Goal: Check status: Check status

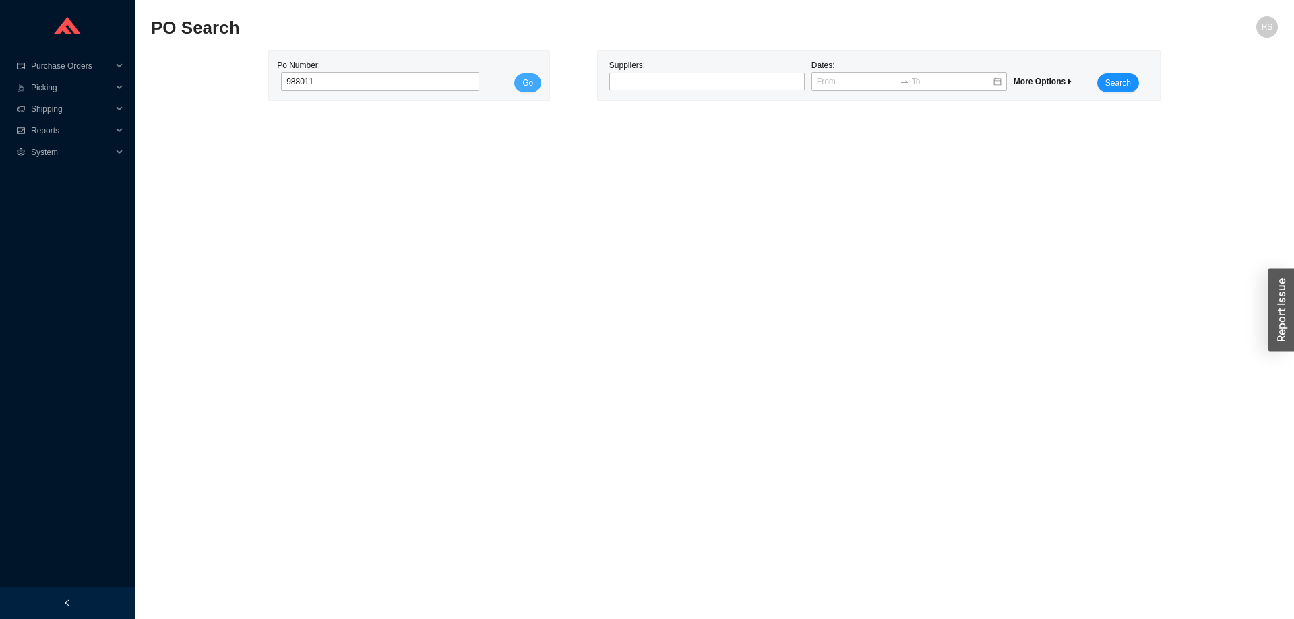
click at [534, 80] on button "Go" at bounding box center [527, 82] width 27 height 19
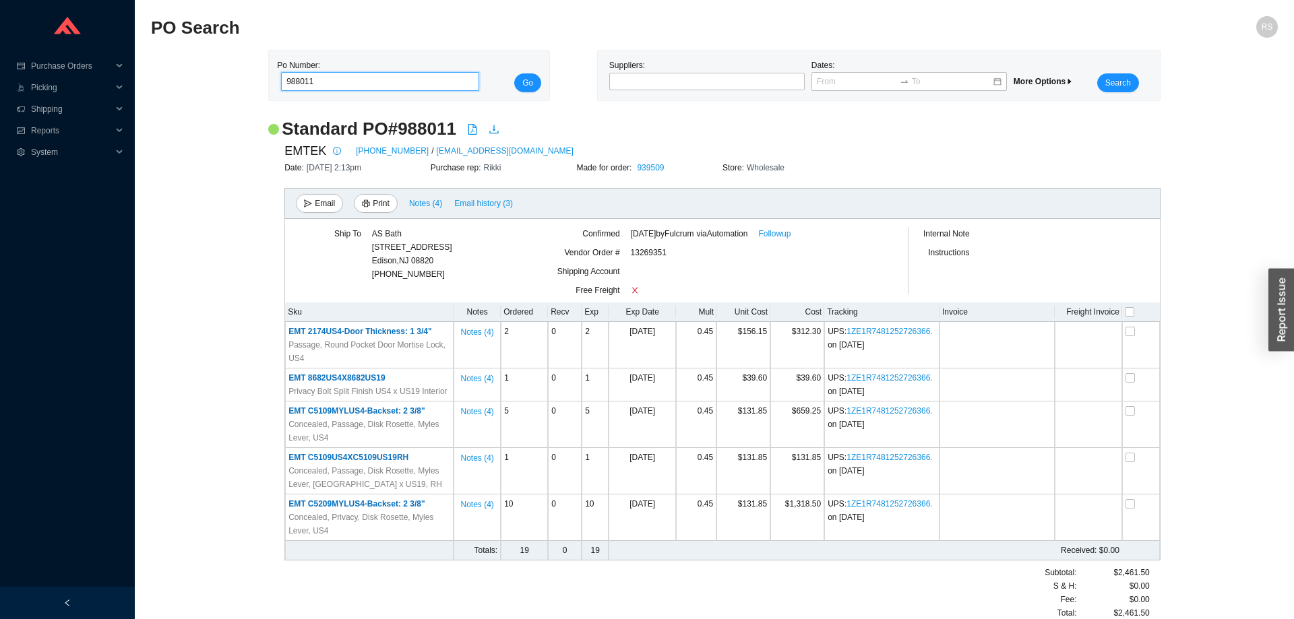
drag, startPoint x: 329, startPoint y: 78, endPoint x: 253, endPoint y: 73, distance: 76.3
click at [281, 73] on input "988011" at bounding box center [380, 81] width 198 height 19
paste input "9135"
type input "989135"
click at [530, 88] on span "Go" at bounding box center [527, 82] width 11 height 13
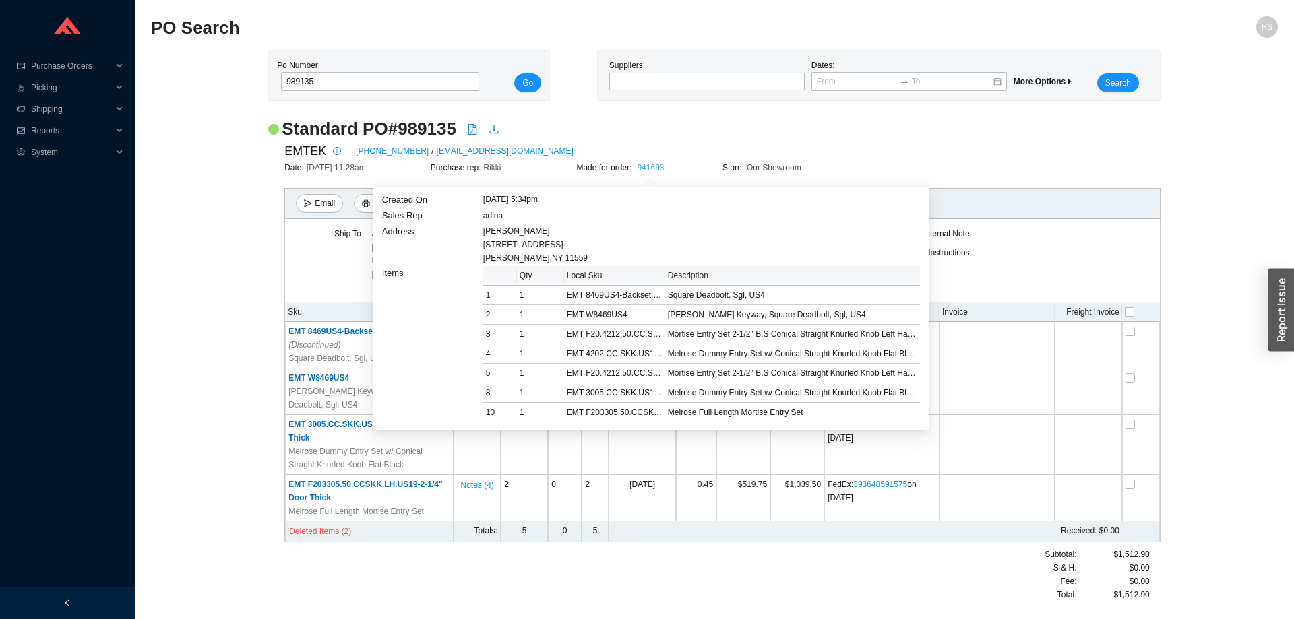
click at [652, 166] on link "941693" at bounding box center [650, 167] width 27 height 9
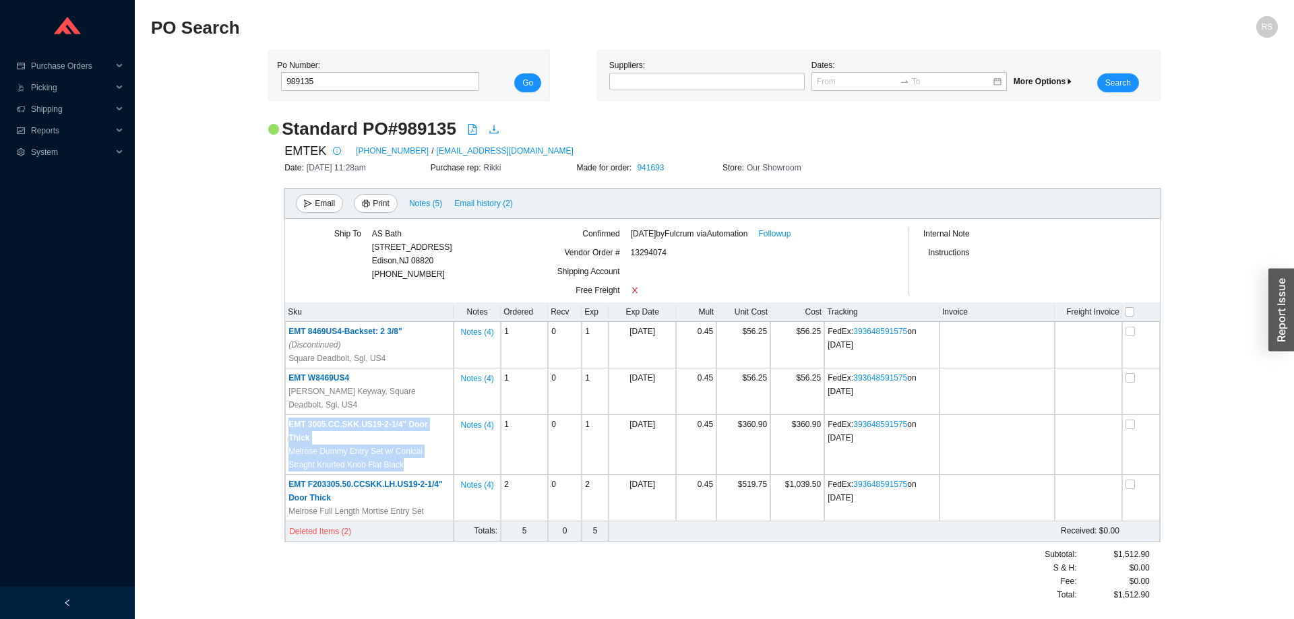
drag, startPoint x: 408, startPoint y: 439, endPoint x: 256, endPoint y: 413, distance: 153.9
click at [256, 413] on div "Standard PO # 989135 EMTEK 800-356-2741 / orders@emtek.com Date: 9/26/25 11:28a…" at bounding box center [714, 366] width 1127 height 498
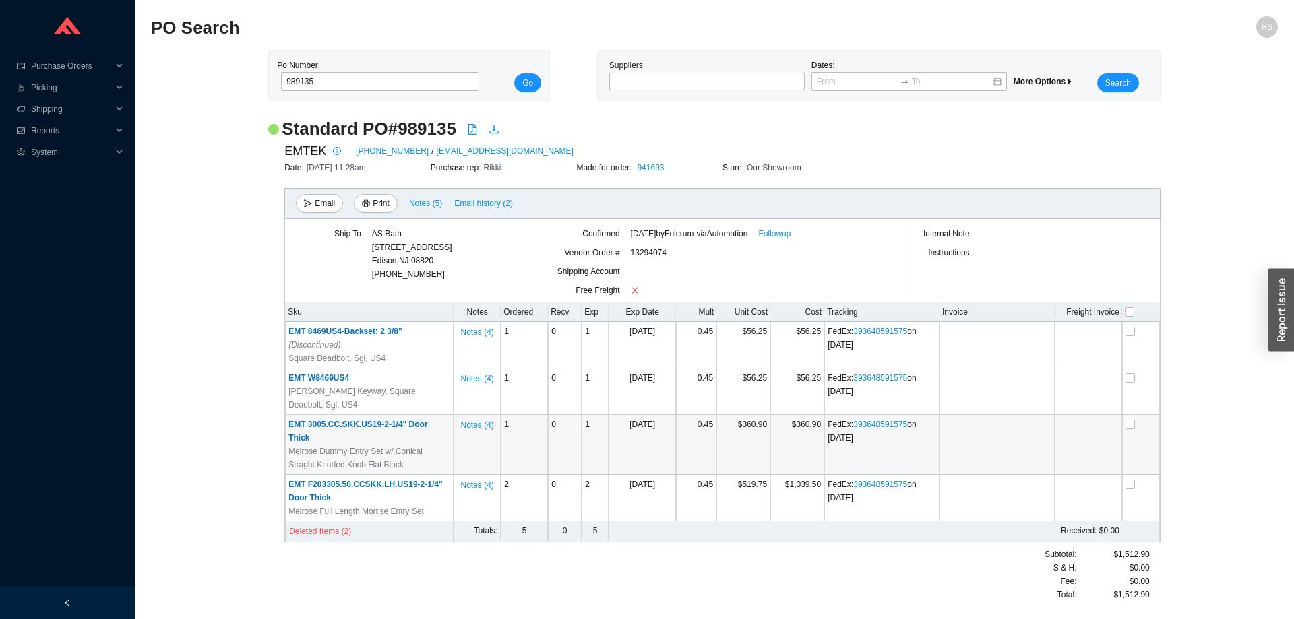
click at [307, 420] on span "EMT 3005.CC.SKK.US19-2-1/4" Door Thick" at bounding box center [357, 431] width 139 height 23
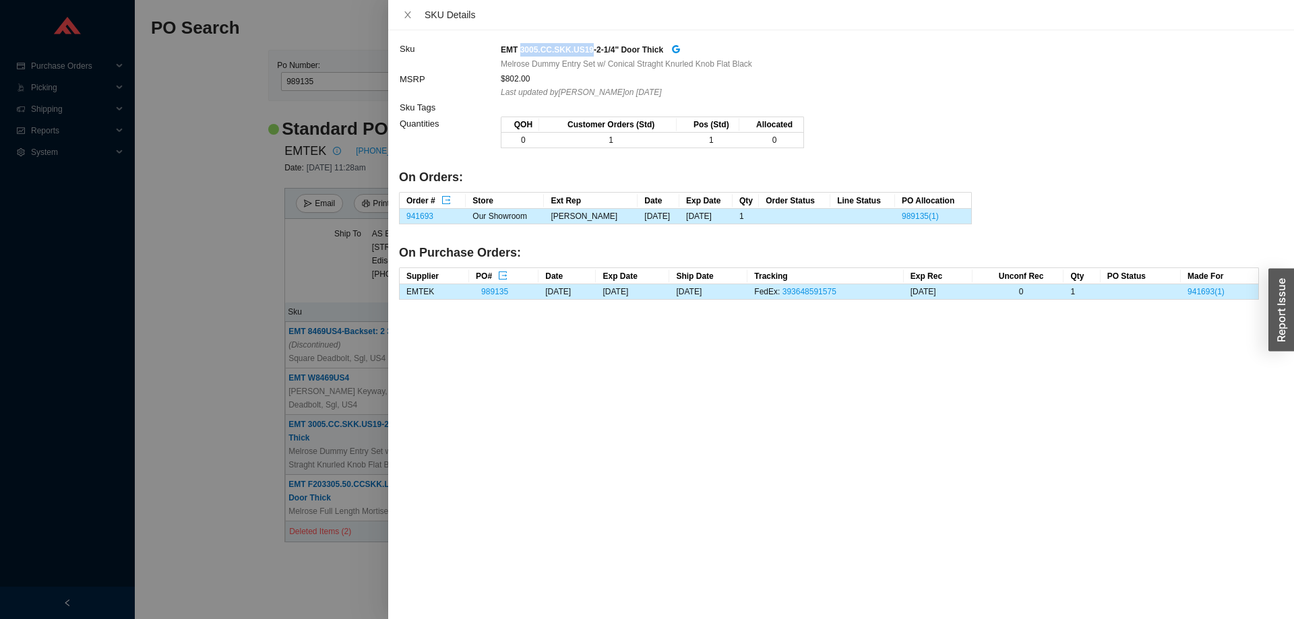
drag, startPoint x: 520, startPoint y: 50, endPoint x: 587, endPoint y: 49, distance: 67.4
click at [587, 49] on strong "EMT 3005.CC.SKK.US19-2-1/4" Door Thick" at bounding box center [582, 49] width 162 height 9
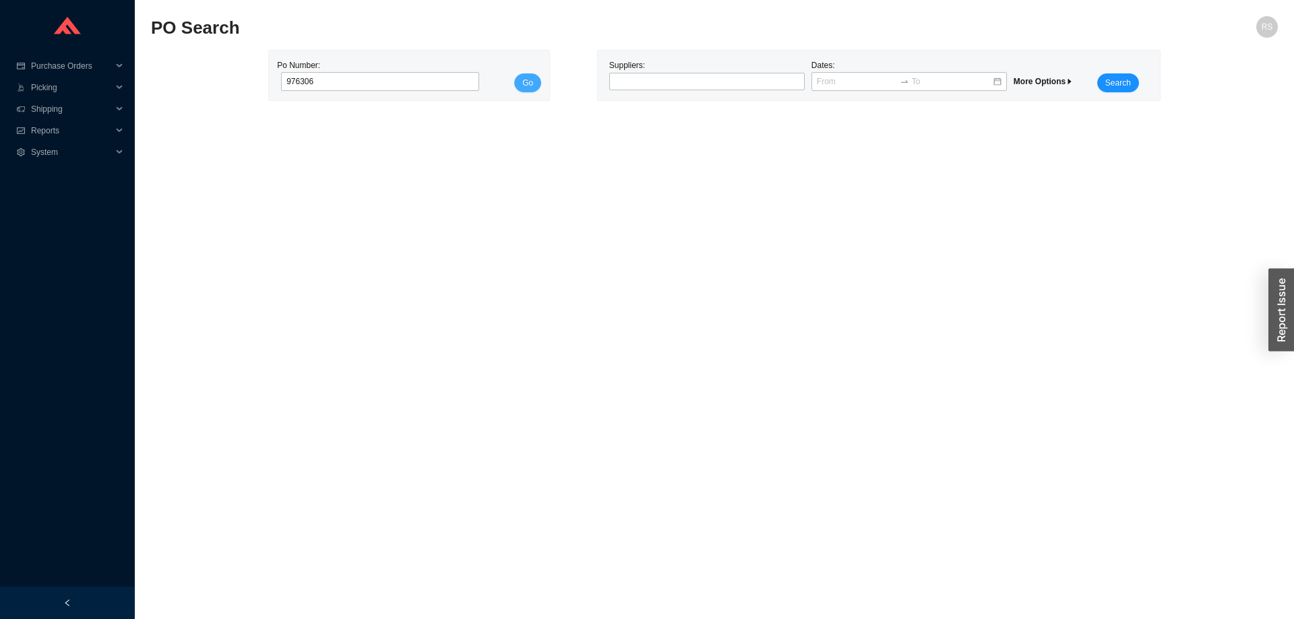
type input "976306"
click at [524, 76] on button "Go" at bounding box center [527, 82] width 27 height 19
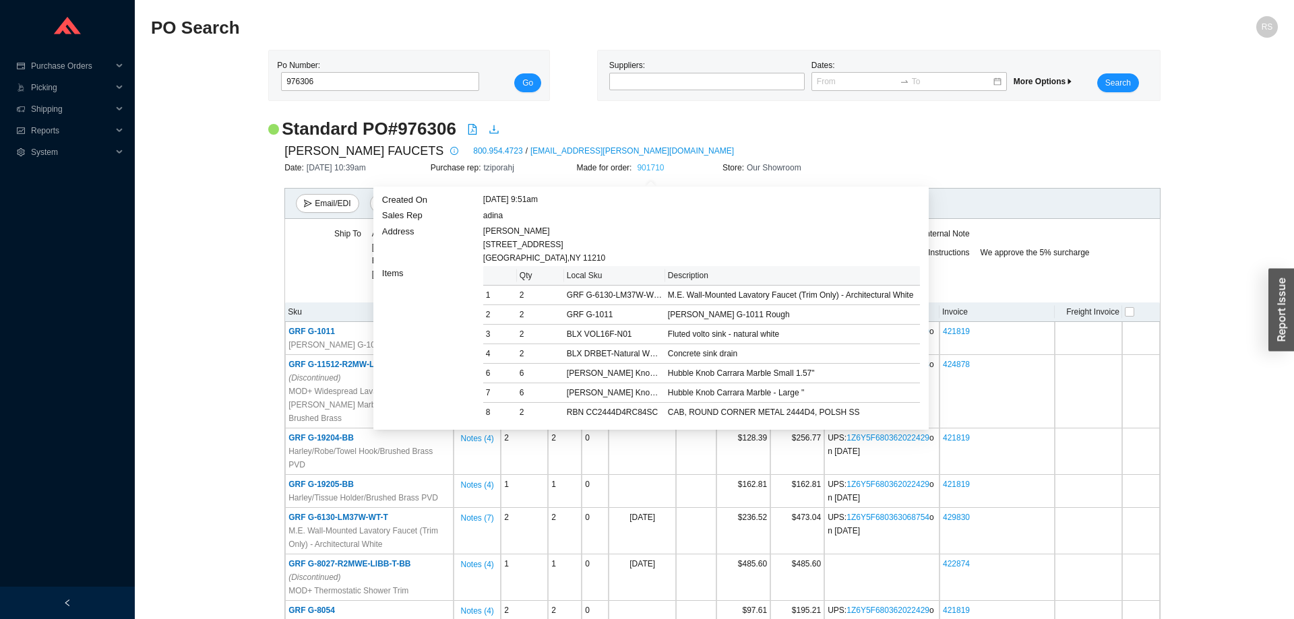
click at [647, 170] on link "901710" at bounding box center [650, 167] width 27 height 9
